Goal: Information Seeking & Learning: Learn about a topic

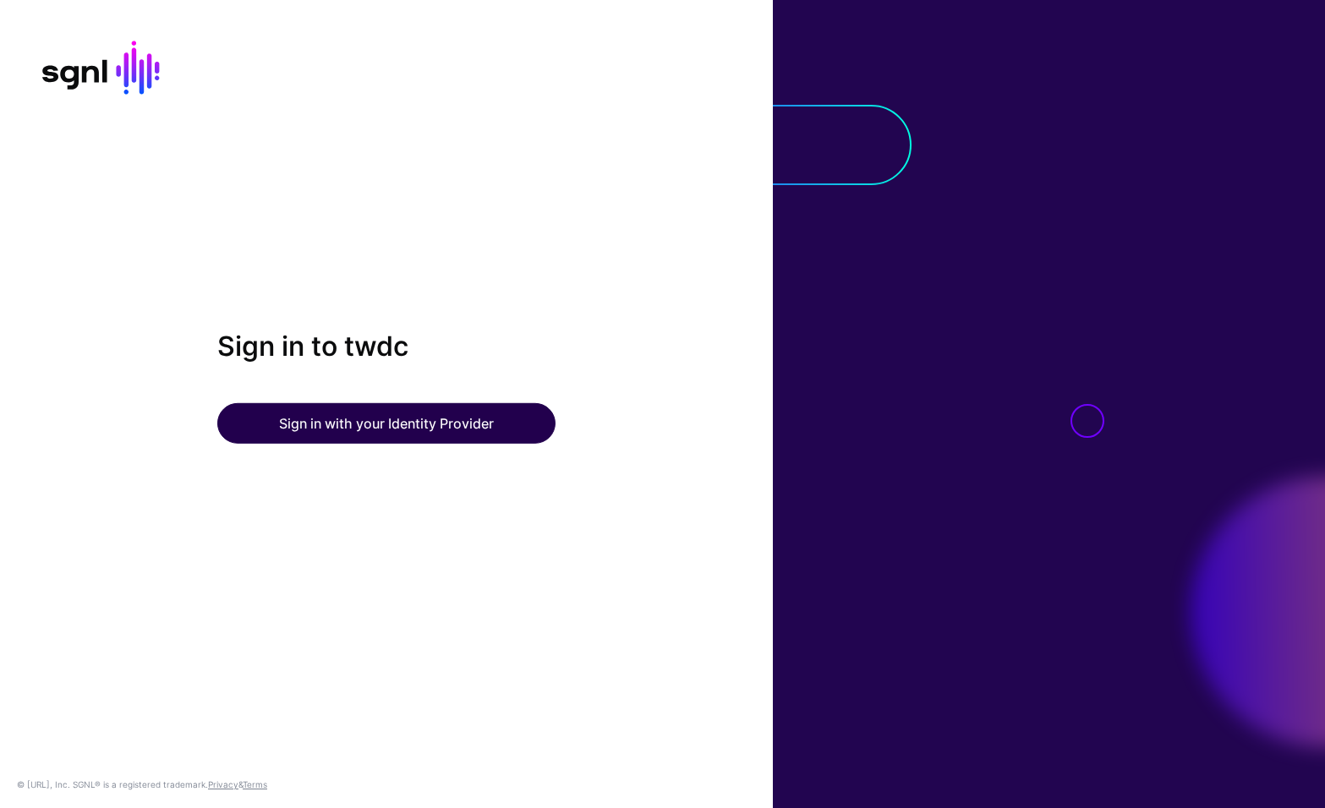
click at [420, 421] on button "Sign in with your Identity Provider" at bounding box center [386, 423] width 338 height 41
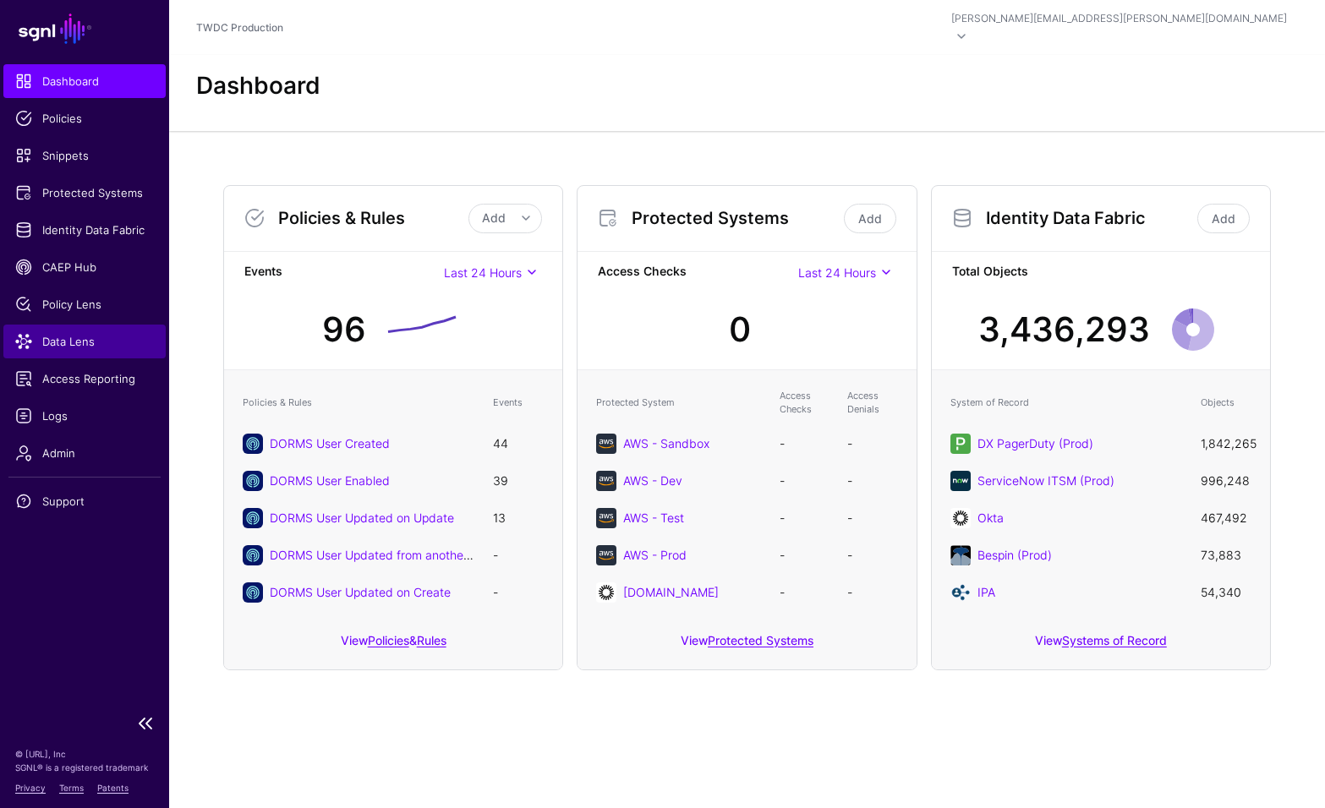
click at [74, 344] on span "Data Lens" at bounding box center [84, 341] width 139 height 17
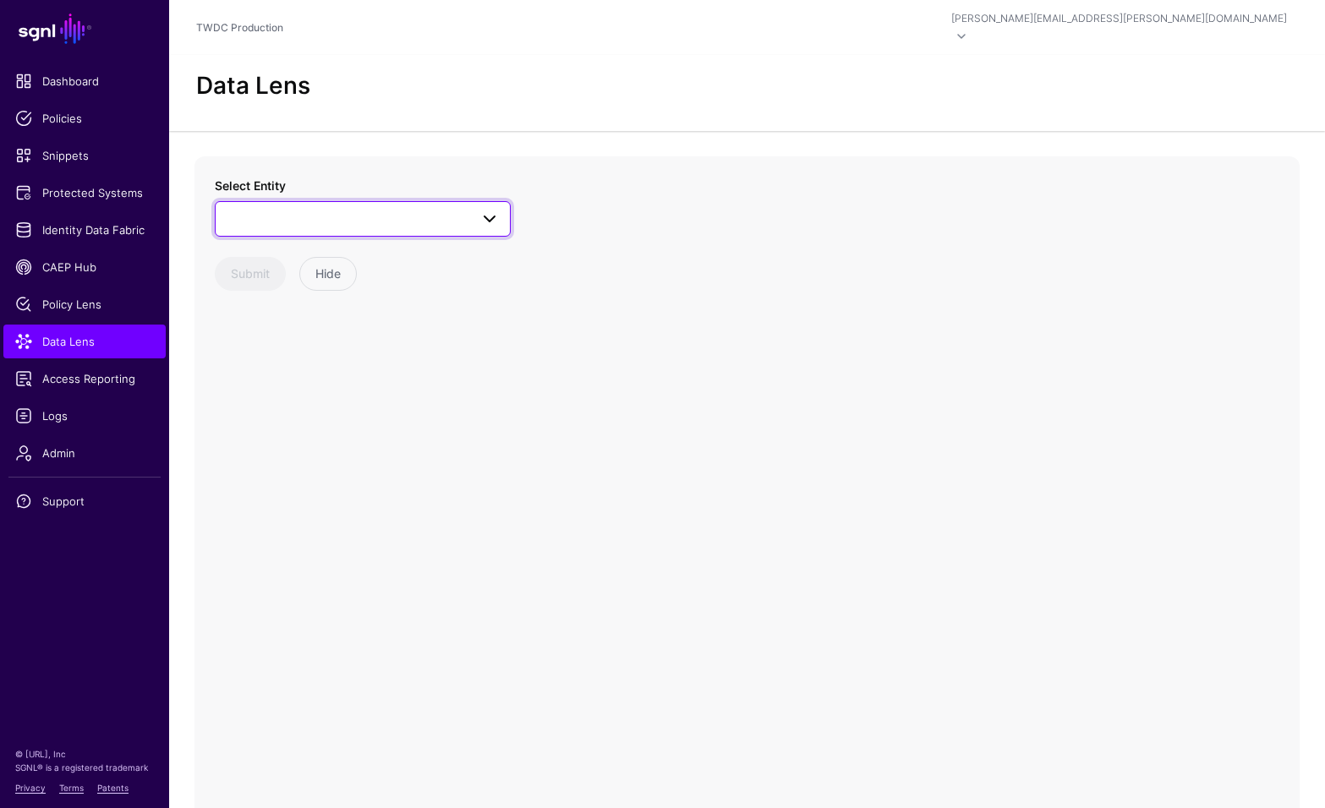
click at [498, 209] on span at bounding box center [489, 219] width 20 height 20
type input "*"
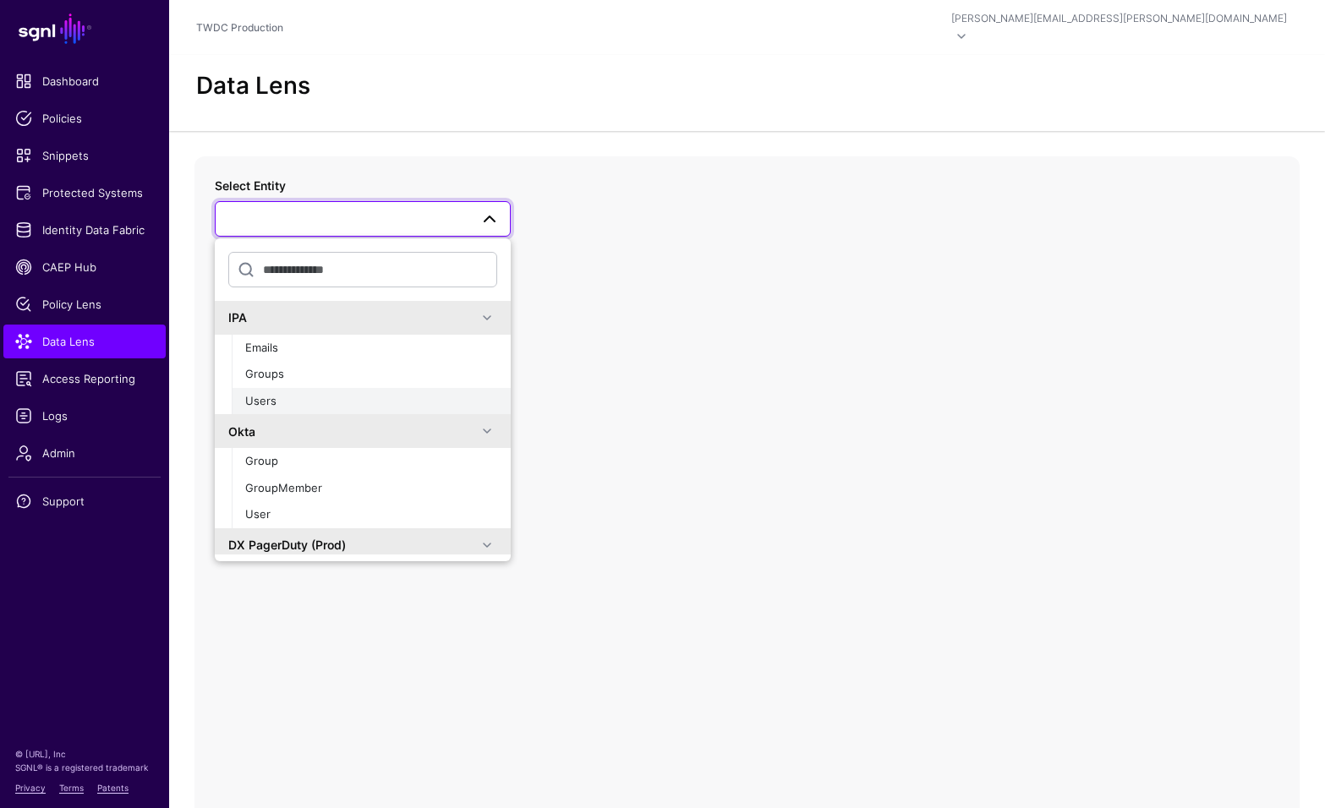
click at [279, 393] on div "Users" at bounding box center [371, 401] width 252 height 17
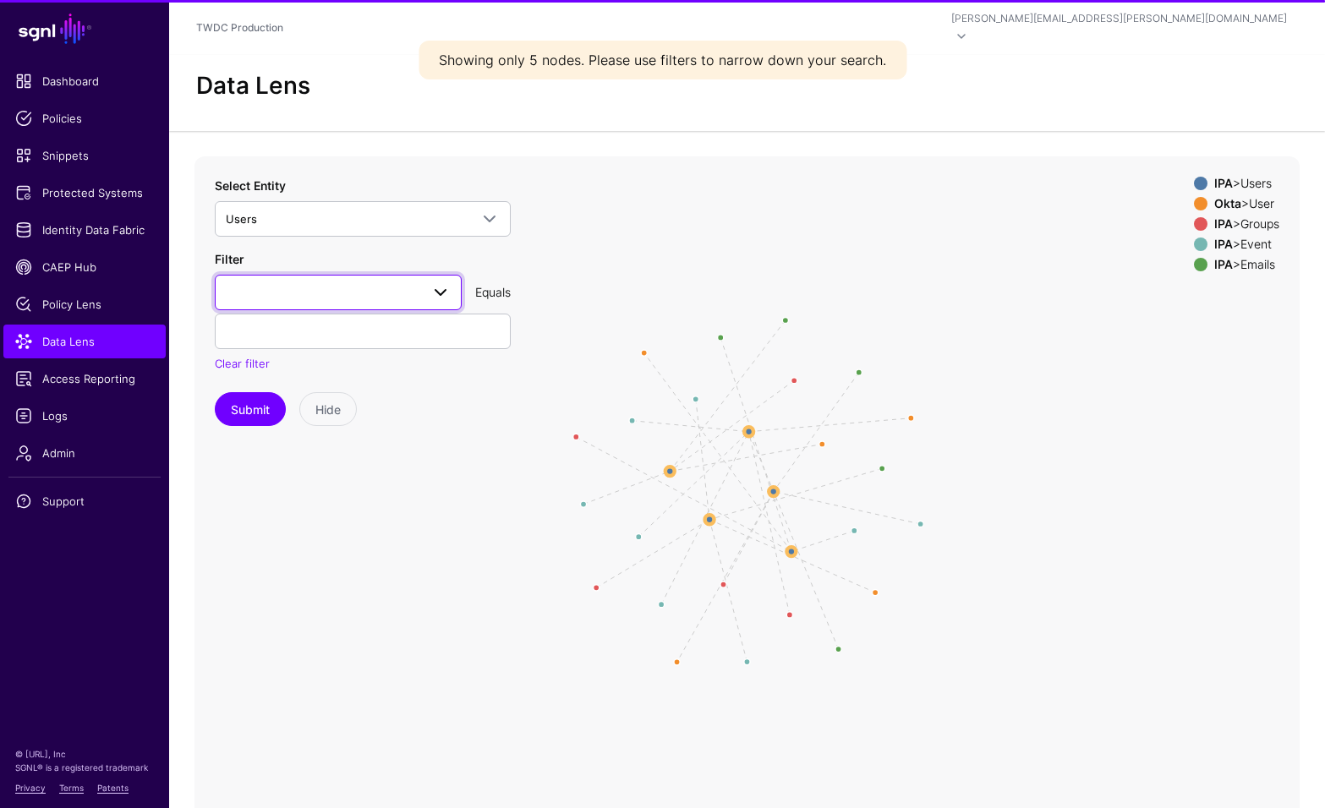
click at [326, 282] on span at bounding box center [338, 292] width 225 height 20
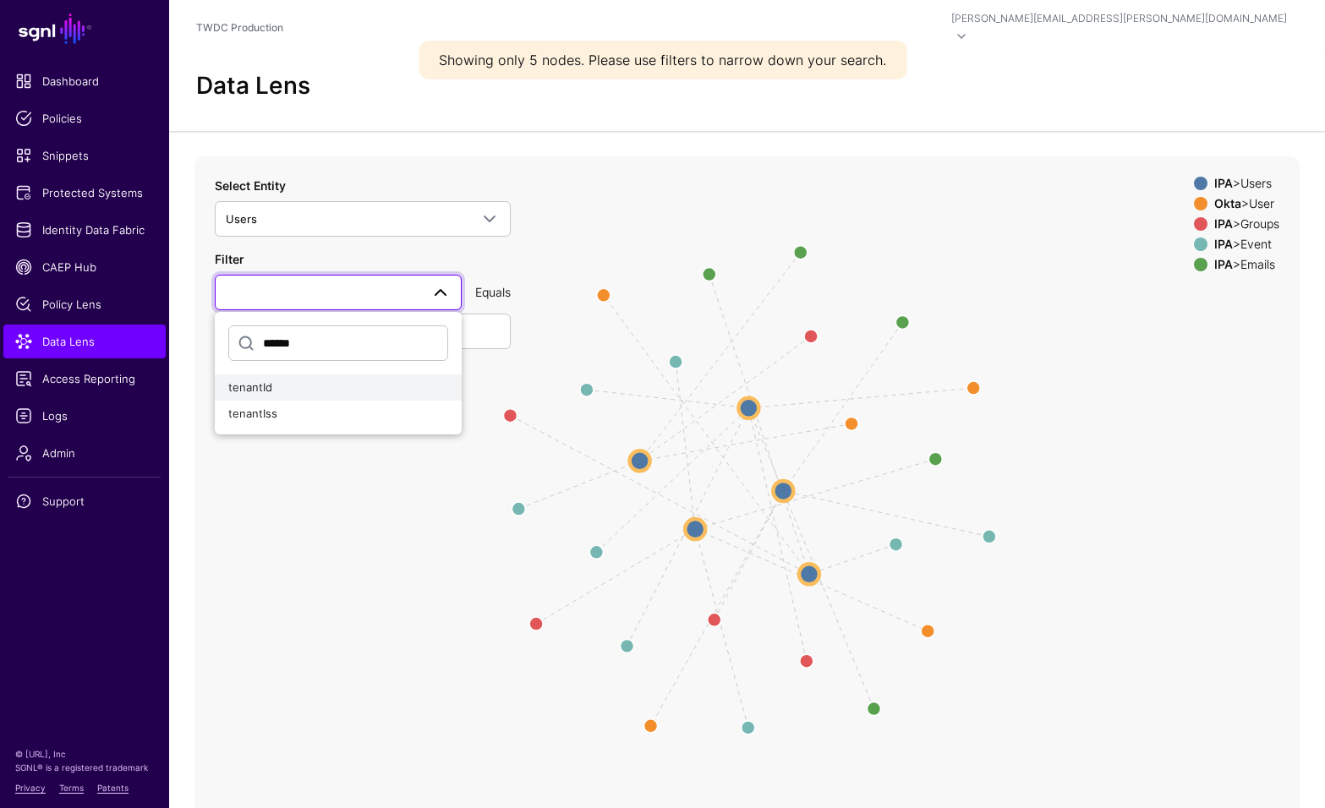
type input "******"
click at [267, 381] on span "tenantId" at bounding box center [250, 388] width 44 height 14
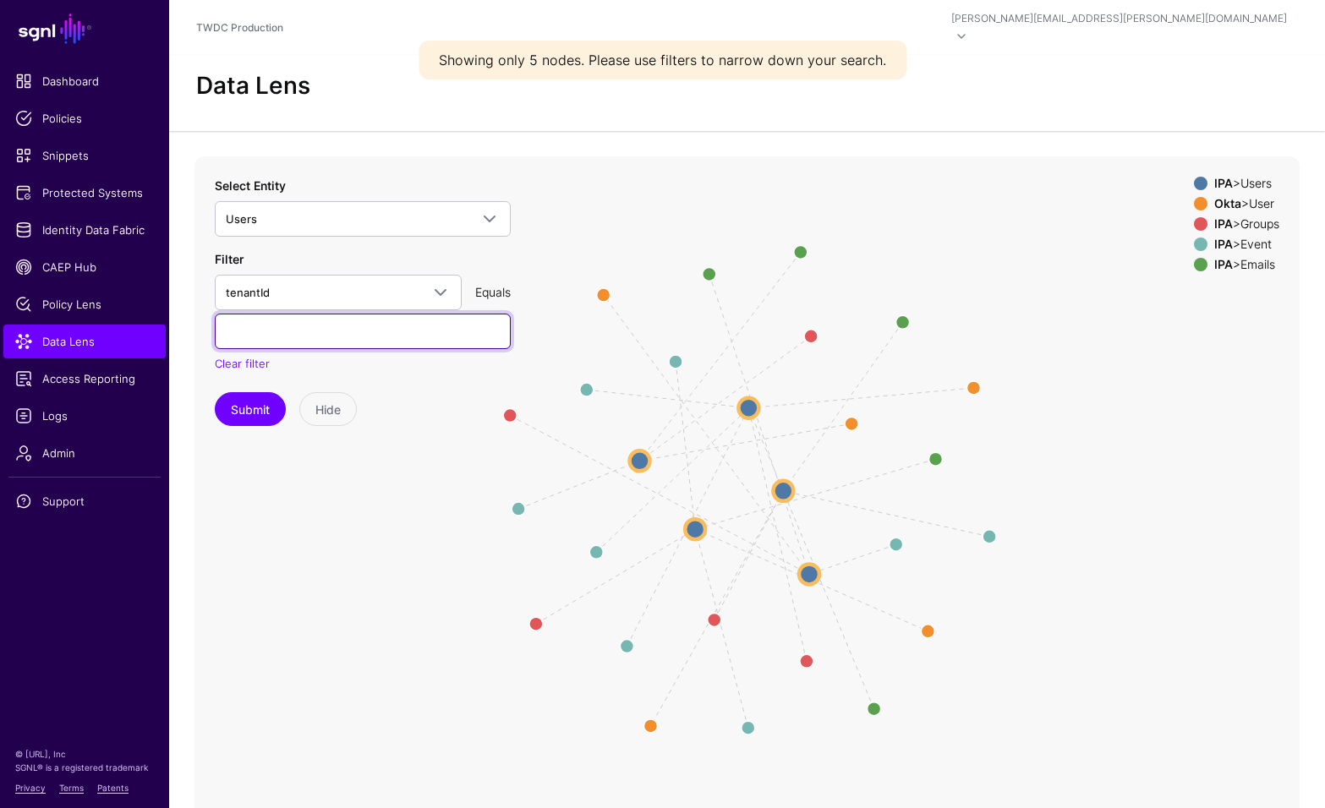
click at [319, 314] on input "text" at bounding box center [363, 332] width 296 height 36
paste input "******"
type input "******"
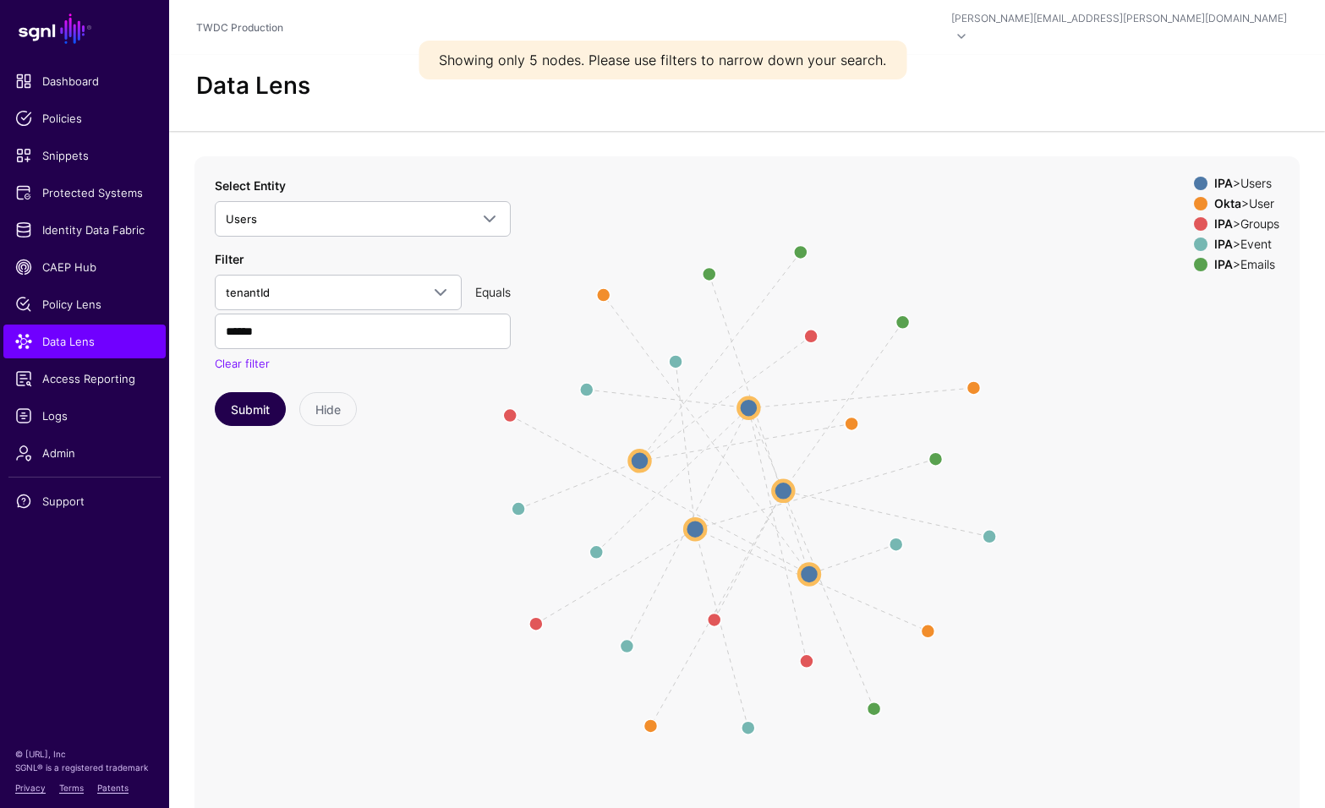
click at [256, 394] on button "Submit" at bounding box center [250, 409] width 71 height 34
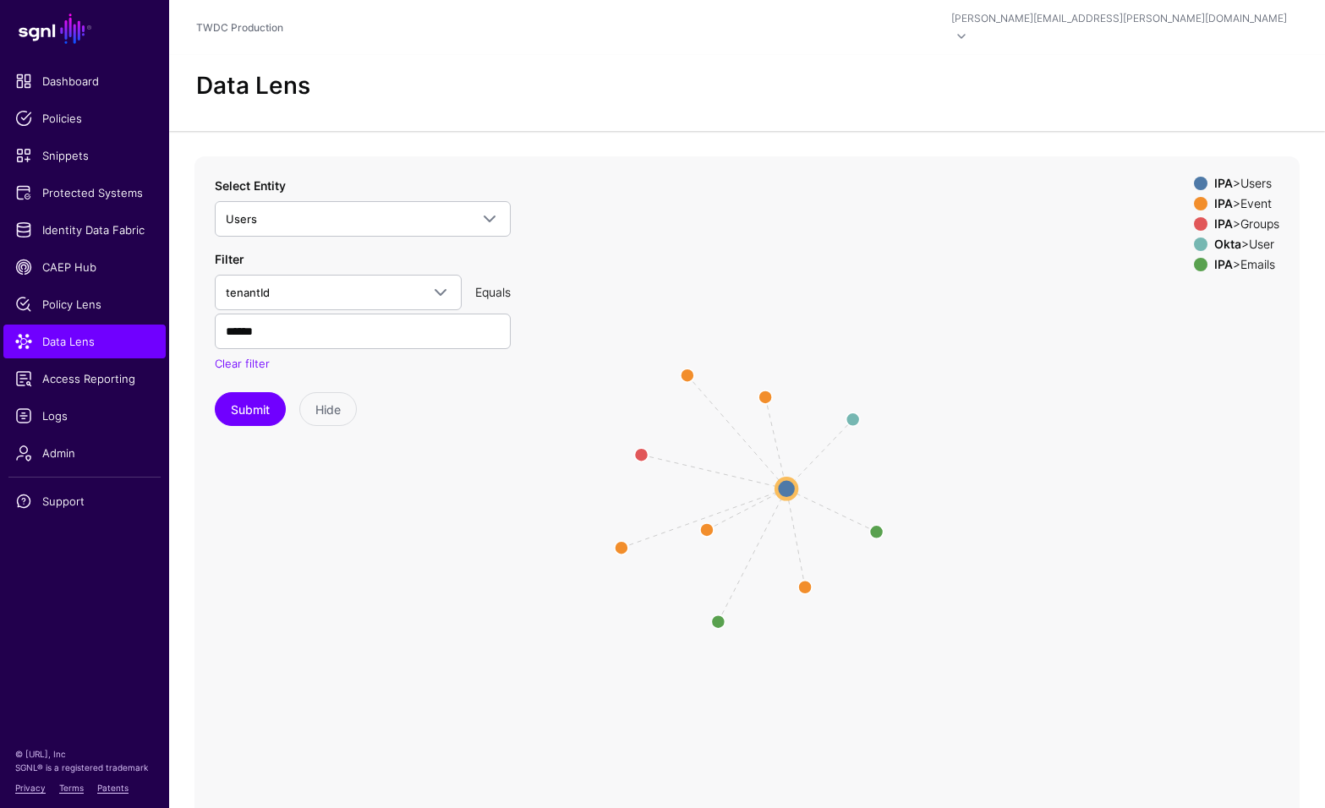
click at [1249, 197] on div "IPA > Event" at bounding box center [1247, 204] width 72 height 14
click at [1252, 258] on div "IPA > Emails" at bounding box center [1247, 265] width 72 height 14
click at [1254, 217] on div "IPA > Groups" at bounding box center [1247, 224] width 72 height 14
click at [857, 406] on circle at bounding box center [853, 419] width 27 height 27
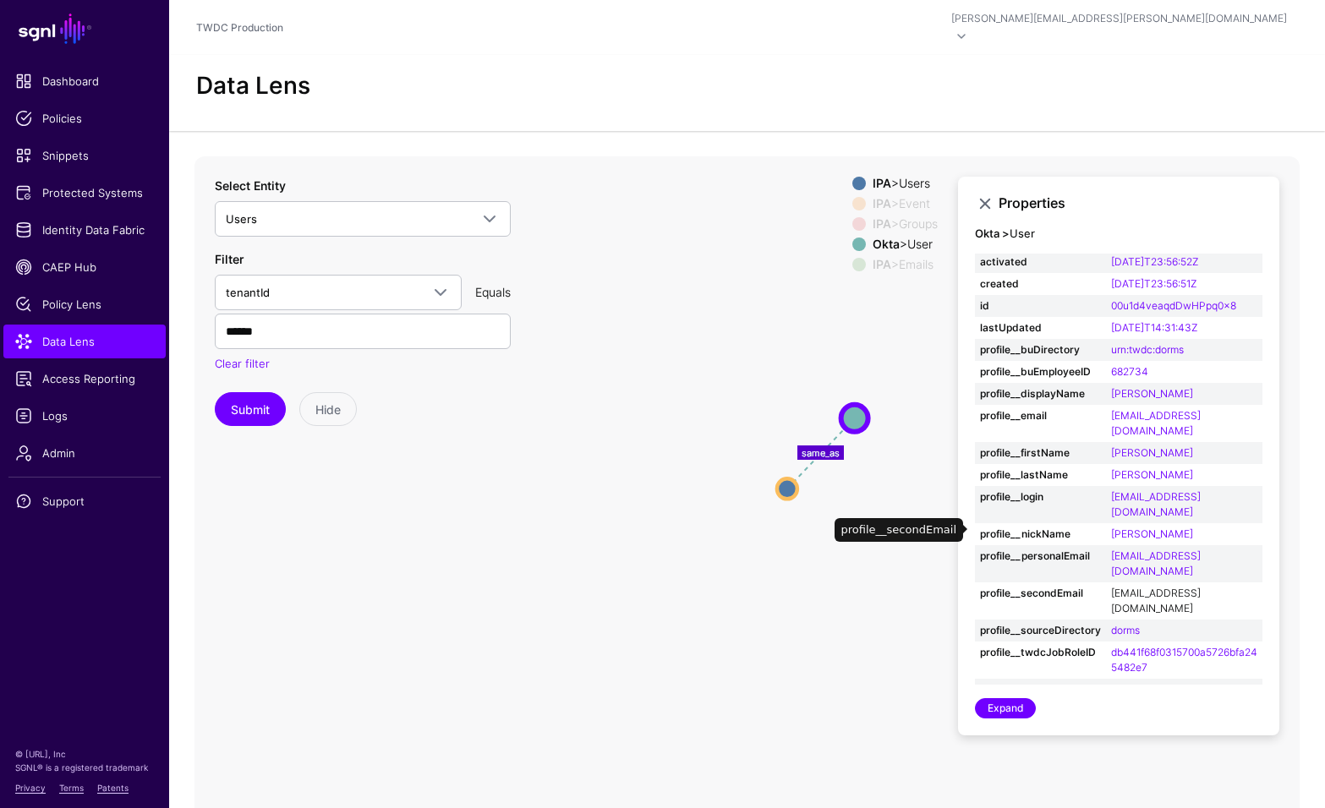
scroll to position [2, 0]
click at [789, 479] on circle at bounding box center [787, 489] width 20 height 20
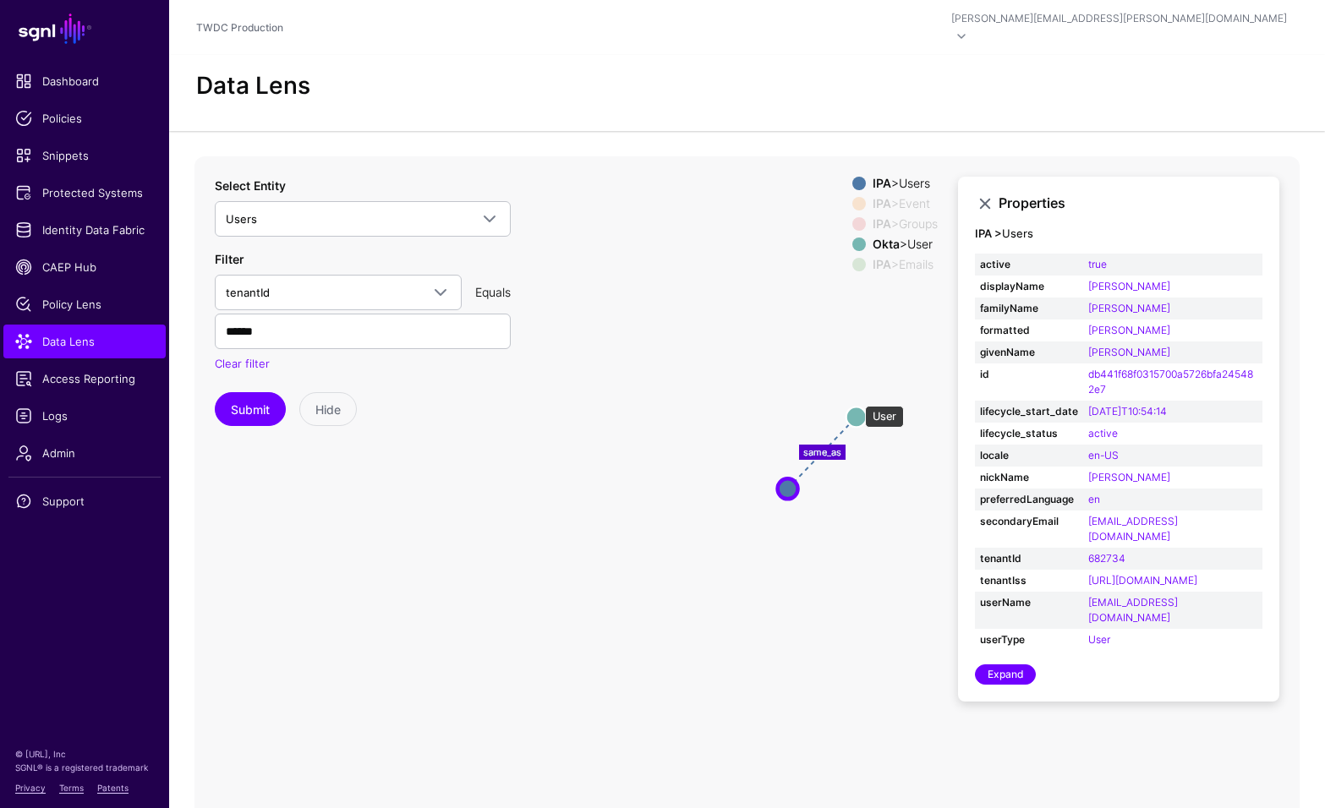
click at [857, 407] on circle at bounding box center [856, 417] width 20 height 20
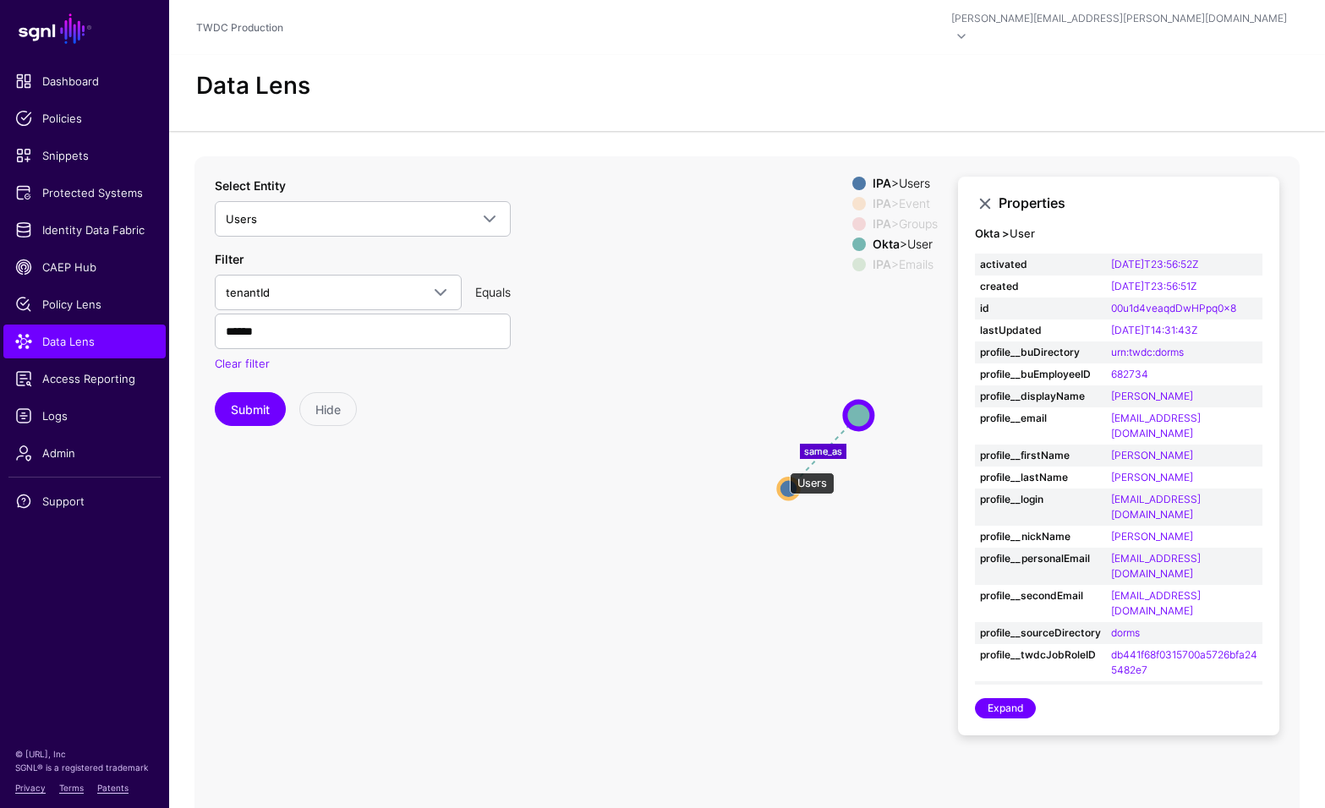
click at [781, 479] on circle at bounding box center [789, 489] width 20 height 20
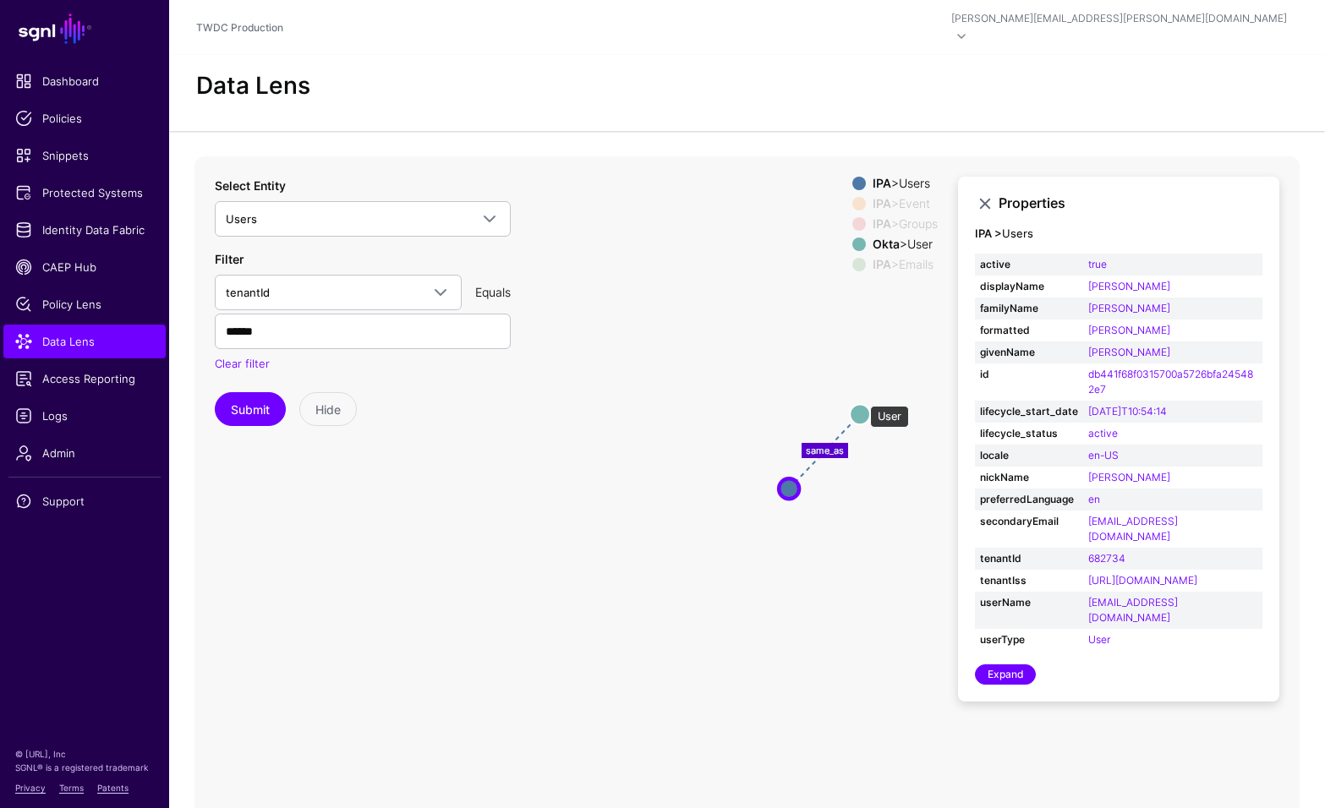
click at [862, 404] on circle at bounding box center [860, 414] width 20 height 20
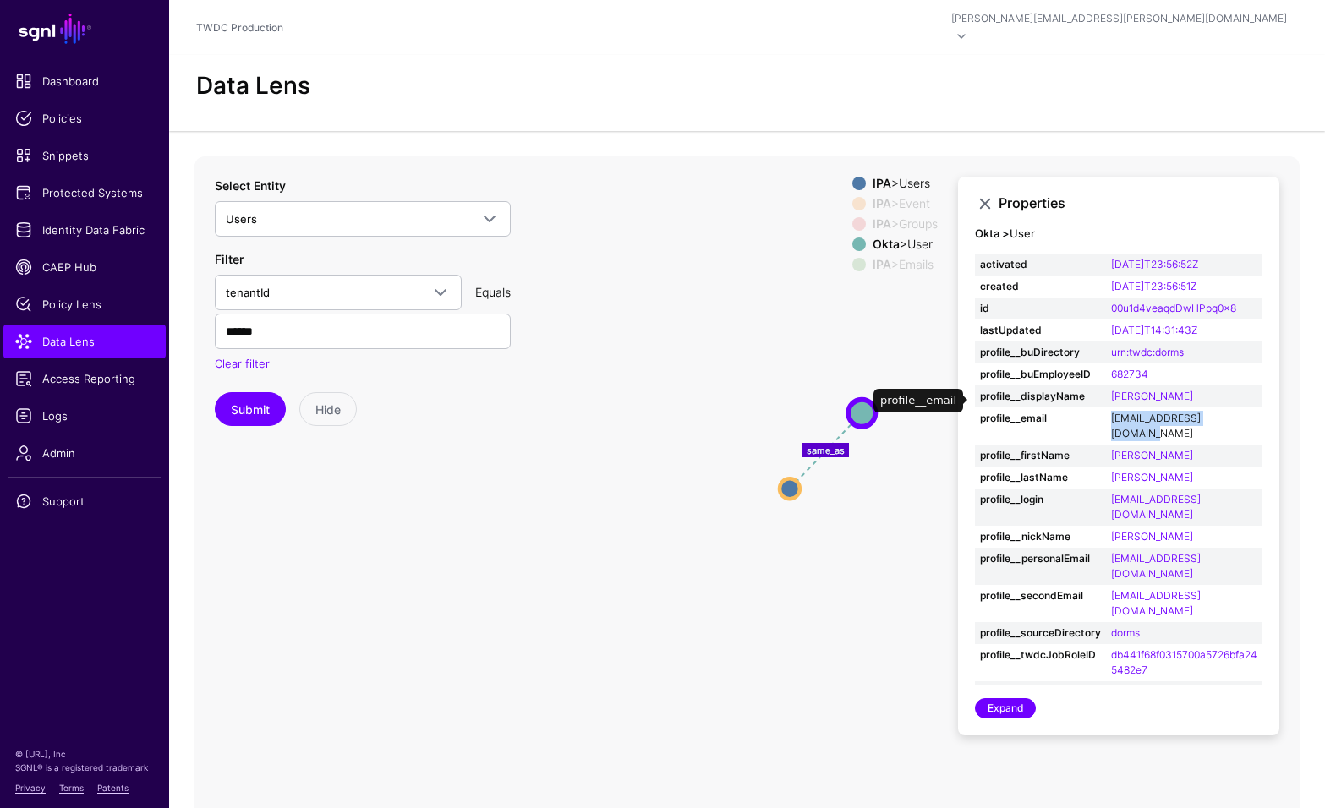
drag, startPoint x: 1234, startPoint y: 402, endPoint x: 1110, endPoint y: 402, distance: 123.5
click at [1110, 408] on td "[EMAIL_ADDRESS][DOMAIN_NAME]" at bounding box center [1184, 426] width 156 height 37
click at [742, 287] on icon "changed parent changed parent parent changed changed changed same_as Event Even…" at bounding box center [746, 494] width 1105 height 676
